Goal: Task Accomplishment & Management: Manage account settings

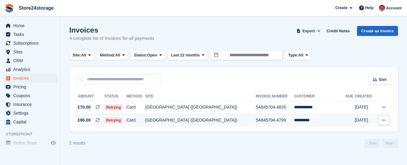
click at [385, 121] on icon at bounding box center [383, 120] width 3 height 4
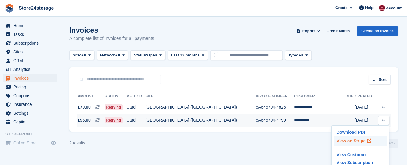
click at [351, 141] on p "View on Stripe" at bounding box center [360, 141] width 52 height 10
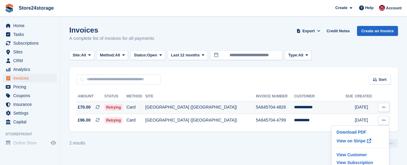
click at [384, 108] on icon at bounding box center [383, 107] width 3 height 4
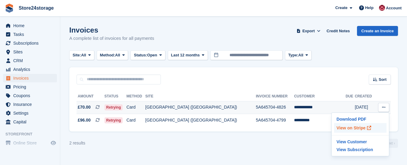
click at [348, 127] on p "View on Stripe" at bounding box center [360, 128] width 52 height 10
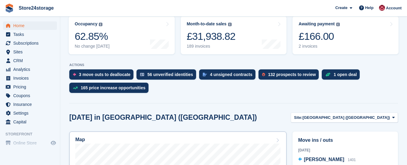
scroll to position [121, 0]
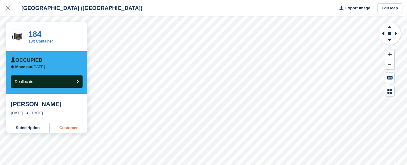
click at [72, 128] on link "Customer" at bounding box center [69, 128] width 38 height 10
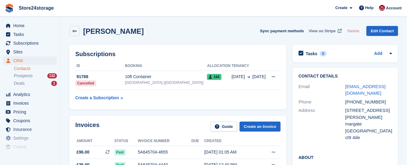
click at [325, 31] on span "View on Stripe" at bounding box center [322, 31] width 27 height 6
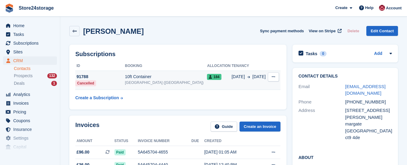
click at [273, 77] on icon at bounding box center [273, 77] width 3 height 4
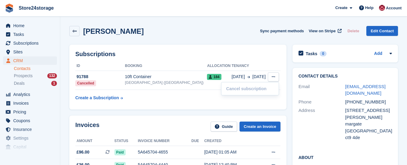
click at [184, 110] on div "Subscriptions ID Booking Allocation Tenancy 91788 Cancelled 10ft Container Mans…" at bounding box center [177, 77] width 223 height 71
click at [323, 31] on span "View on Stripe" at bounding box center [322, 31] width 27 height 6
click at [29, 44] on span "Subscriptions" at bounding box center [31, 43] width 36 height 8
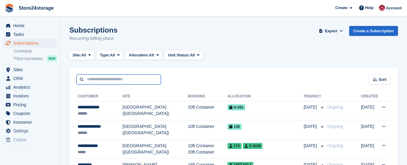
click at [99, 79] on input "text" at bounding box center [119, 79] width 84 height 10
type input "*****"
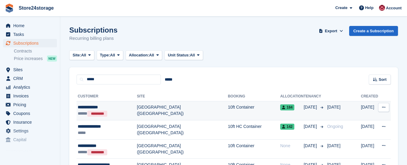
click at [116, 111] on div "***** *********" at bounding box center [107, 113] width 59 height 6
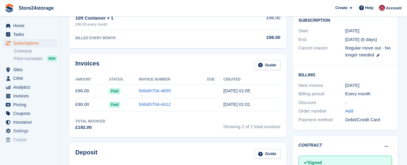
scroll to position [181, 0]
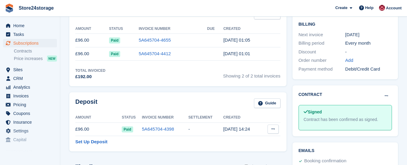
click at [274, 129] on icon at bounding box center [273, 129] width 3 height 4
click at [245, 141] on p "Settle deposit" at bounding box center [250, 141] width 52 height 8
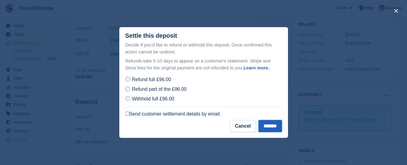
click at [268, 127] on input "*******" at bounding box center [271, 126] width 24 height 12
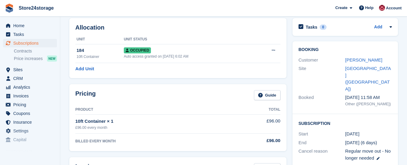
scroll to position [0, 0]
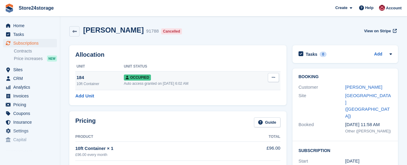
click at [273, 78] on icon at bounding box center [273, 77] width 3 height 4
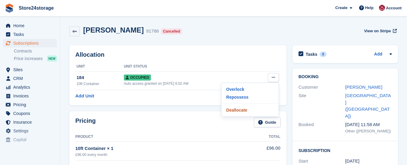
drag, startPoint x: 241, startPoint y: 110, endPoint x: 237, endPoint y: 5, distance: 104.7
click at [241, 110] on p "Deallocate" at bounding box center [250, 110] width 52 height 8
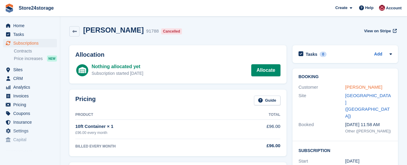
click at [364, 87] on link "[PERSON_NAME]" at bounding box center [363, 86] width 37 height 5
